Goal: Transaction & Acquisition: Purchase product/service

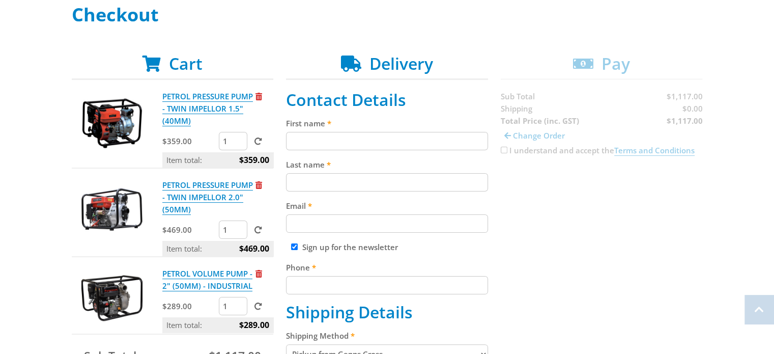
scroll to position [162, 0]
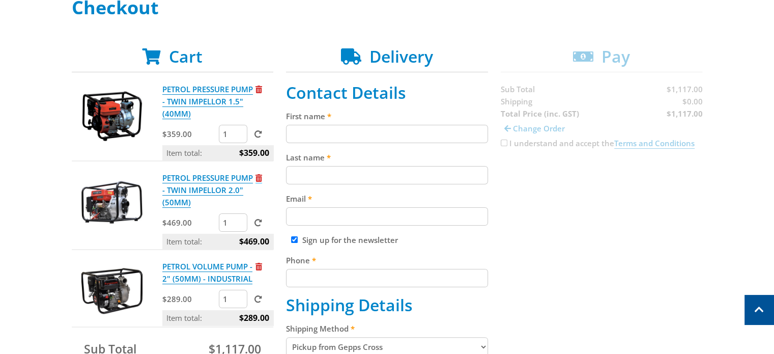
click at [259, 179] on span "Remove from cart" at bounding box center [258, 178] width 7 height 8
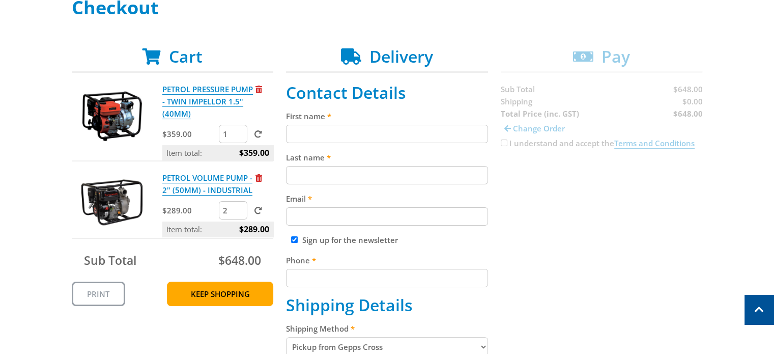
click at [240, 206] on input "2" at bounding box center [233, 210] width 28 height 18
type input "1"
click at [239, 213] on input "1" at bounding box center [233, 210] width 28 height 18
click at [347, 128] on input "First name" at bounding box center [387, 134] width 202 height 18
type input "[PERSON_NAME]"
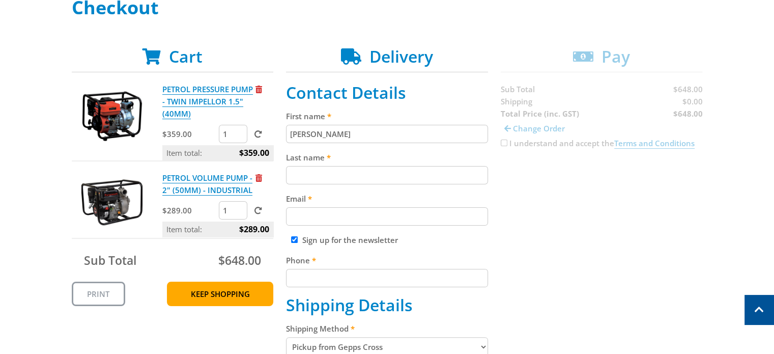
type input "[PERSON_NAME]"
type input "[EMAIL_ADDRESS][DOMAIN_NAME]"
type input "0427831083"
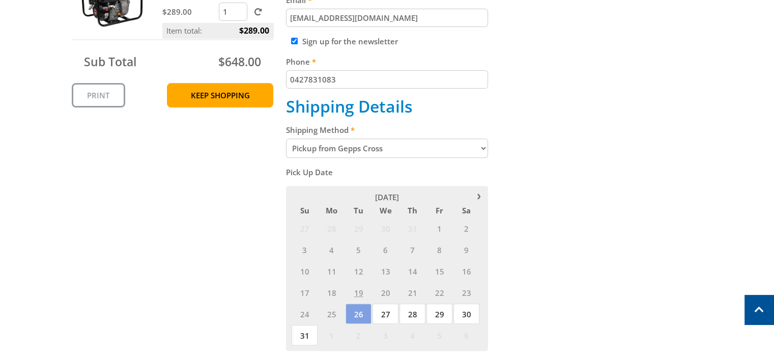
scroll to position [379, 0]
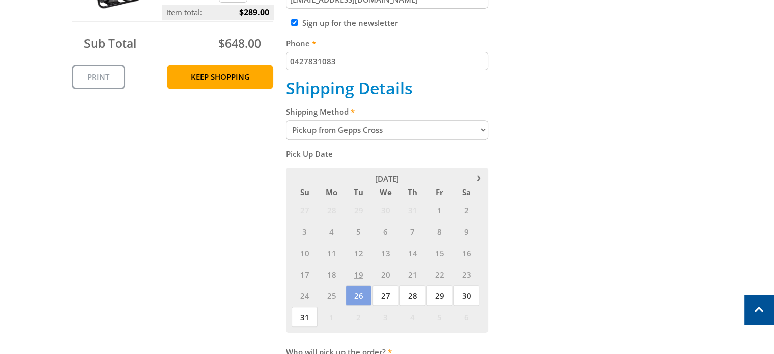
click at [412, 272] on span "21" at bounding box center [412, 274] width 26 height 20
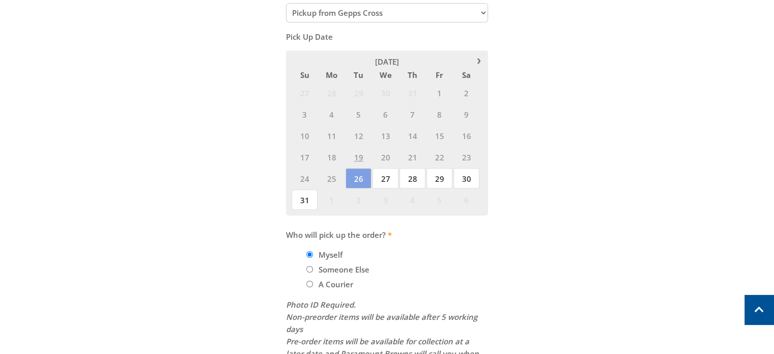
scroll to position [502, 0]
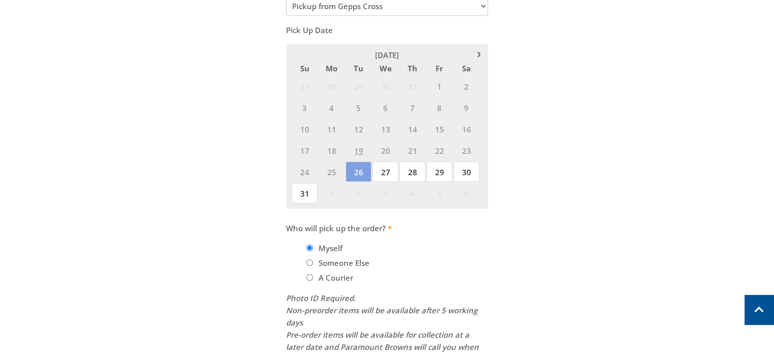
click at [309, 262] on input "Someone Else" at bounding box center [309, 262] width 7 height 7
radio input "true"
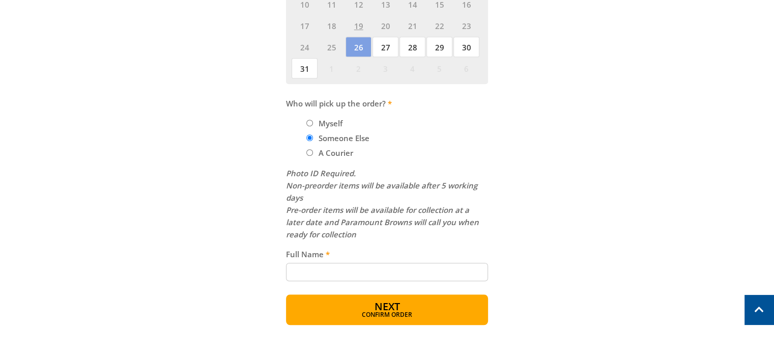
scroll to position [639, 0]
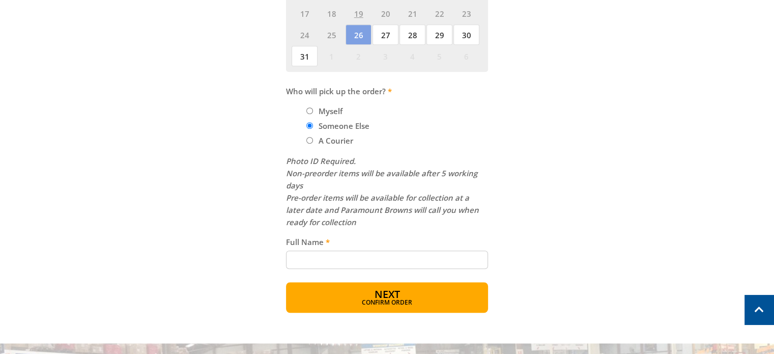
click at [338, 259] on input "Full Name" at bounding box center [387, 259] width 202 height 18
type input "r"
type input "[PERSON_NAME] or [PERSON_NAME]"
click at [374, 284] on button "Next Confirm order" at bounding box center [387, 297] width 202 height 31
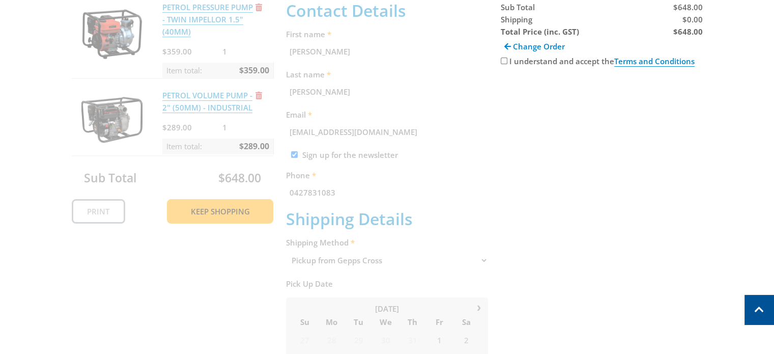
scroll to position [209, 0]
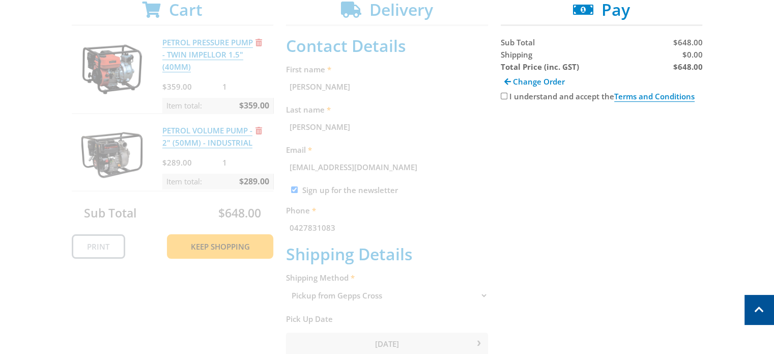
click at [504, 95] on input "I understand and accept the Terms and Conditions" at bounding box center [504, 96] width 7 height 7
checkbox input "true"
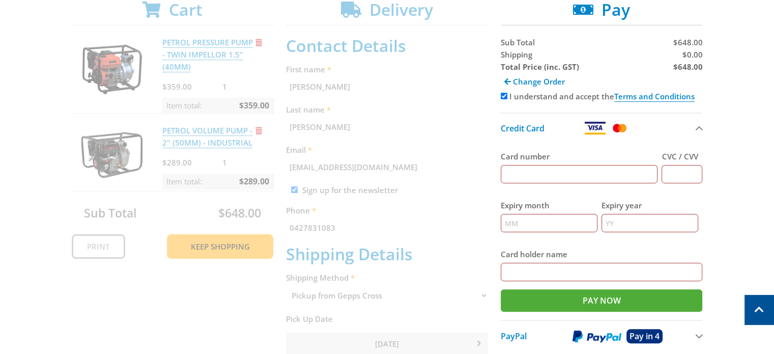
click at [543, 169] on input "Card number" at bounding box center [579, 174] width 157 height 18
type input "[CREDIT_CARD_NUMBER]"
click at [680, 175] on input "CVC / CVV" at bounding box center [681, 174] width 41 height 18
type input "841"
click at [522, 223] on input "Expiry month" at bounding box center [549, 223] width 97 height 18
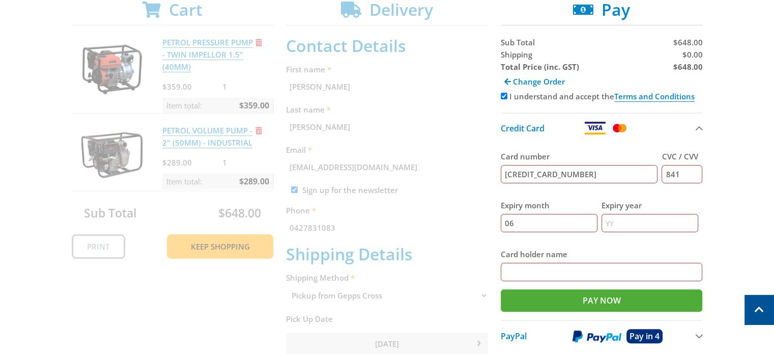
type input "06"
click at [631, 214] on input "Expiry year" at bounding box center [649, 223] width 97 height 18
type input "28"
click at [572, 269] on input "Card holder name" at bounding box center [602, 272] width 202 height 18
type input "[PERSON_NAME]"
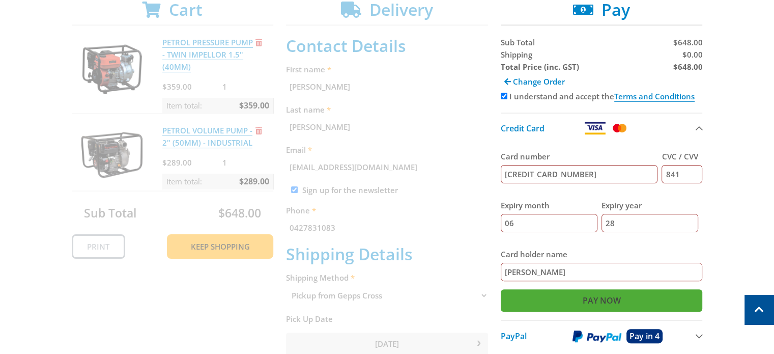
click at [594, 297] on input "Pay Now" at bounding box center [602, 300] width 202 height 22
type input "Paying..."
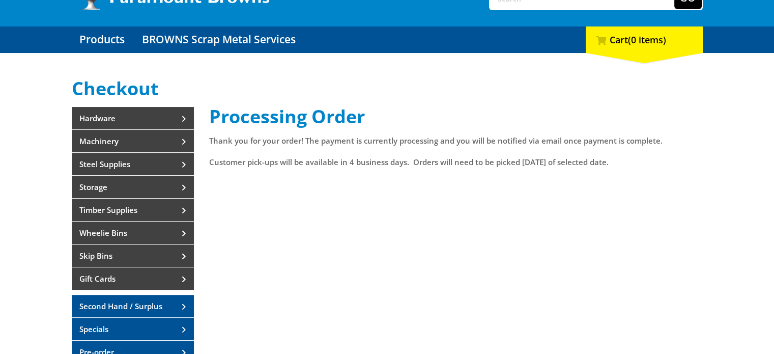
scroll to position [100, 0]
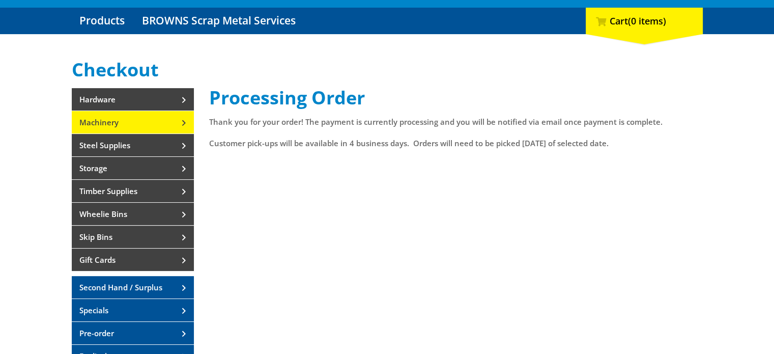
click at [181, 122] on link "Machinery" at bounding box center [133, 122] width 122 height 22
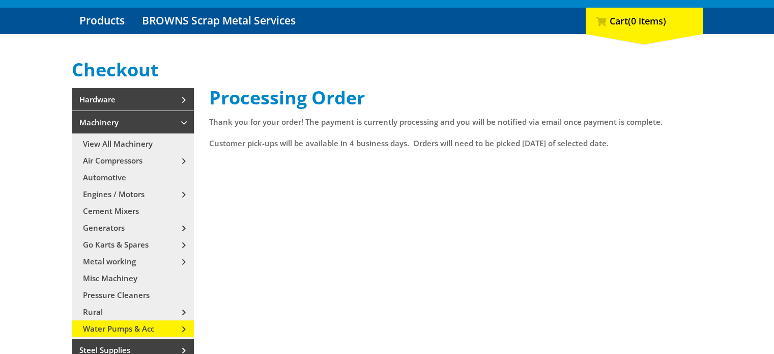
click at [120, 330] on link "Water Pumps & Acc" at bounding box center [133, 328] width 122 height 16
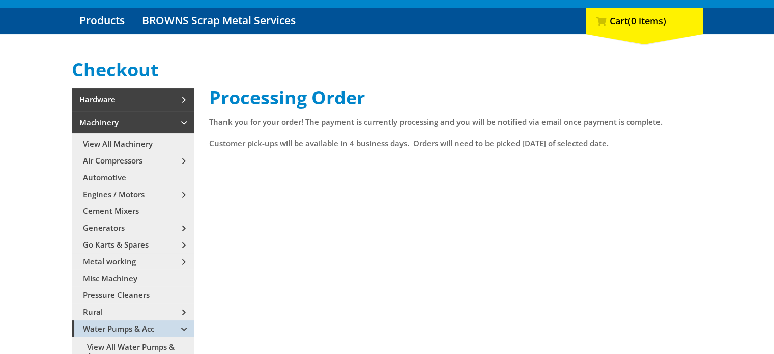
click at [120, 330] on link "Water Pumps & Acc" at bounding box center [133, 328] width 122 height 16
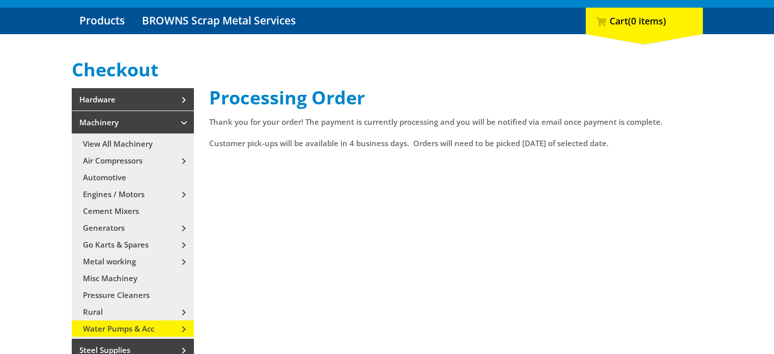
click at [120, 329] on link "Water Pumps & Acc" at bounding box center [133, 328] width 122 height 16
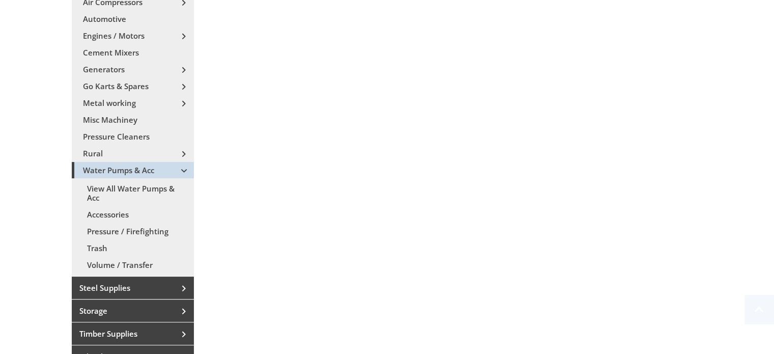
scroll to position [261, 0]
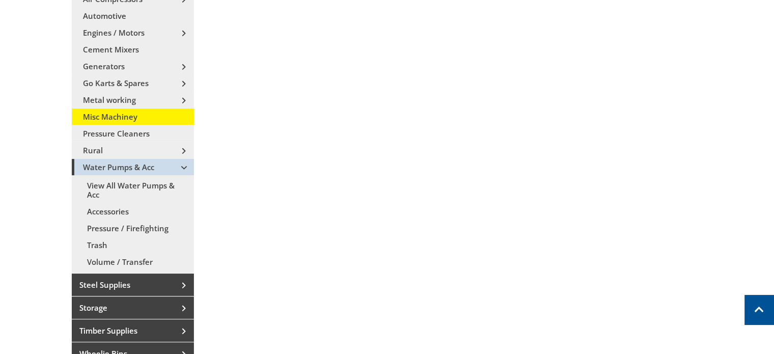
click at [116, 121] on link "Misc Machiney" at bounding box center [133, 116] width 122 height 16
